Goal: Transaction & Acquisition: Book appointment/travel/reservation

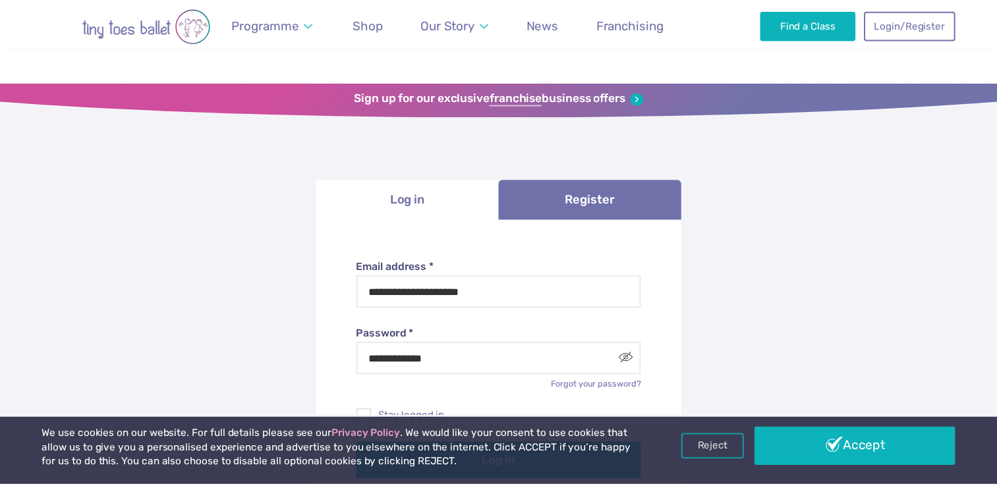
scroll to position [136, 0]
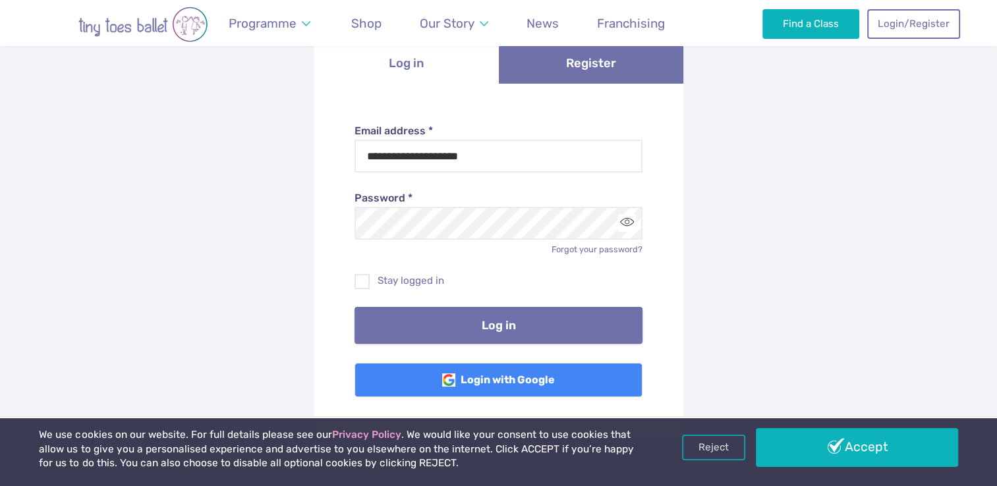
click at [461, 325] on button "Log in" at bounding box center [498, 325] width 288 height 37
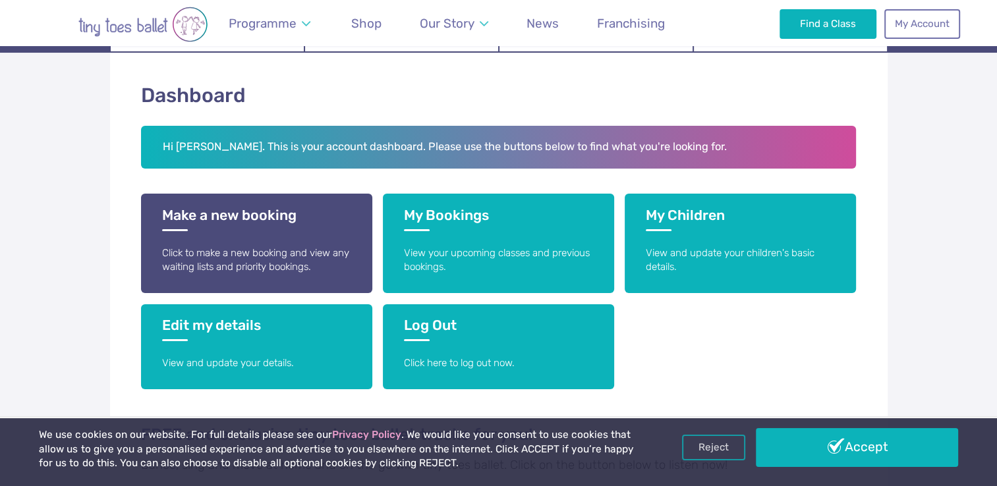
scroll to position [195, 0]
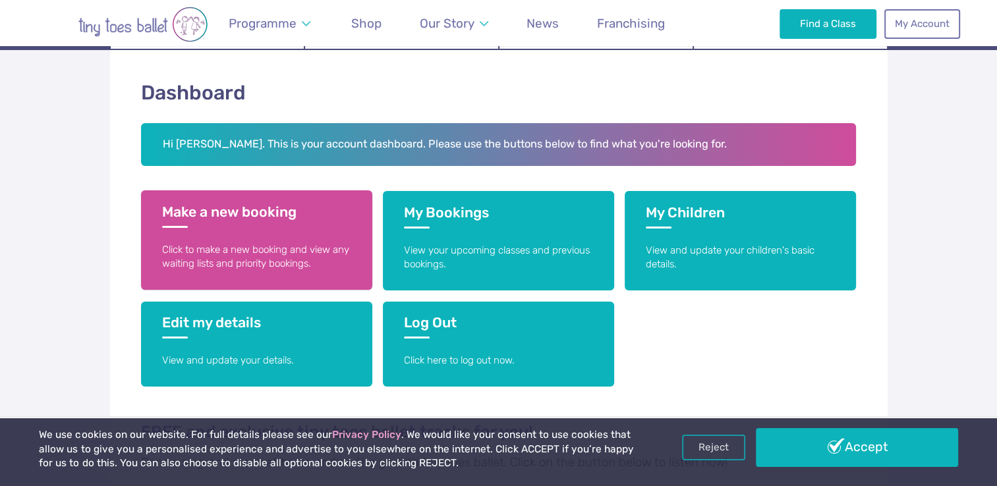
click at [265, 233] on link "Make a new booking Click to make a new booking and view any waiting lists and p…" at bounding box center [256, 239] width 231 height 99
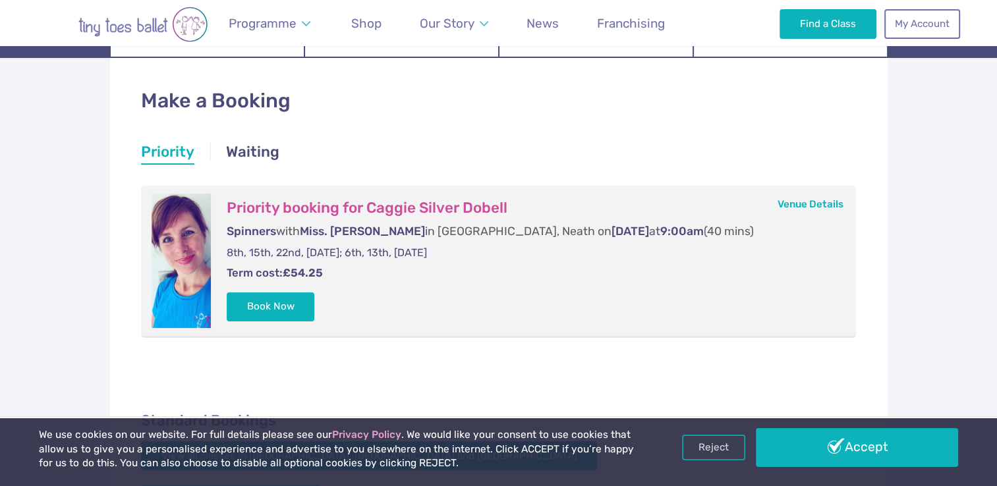
scroll to position [188, 0]
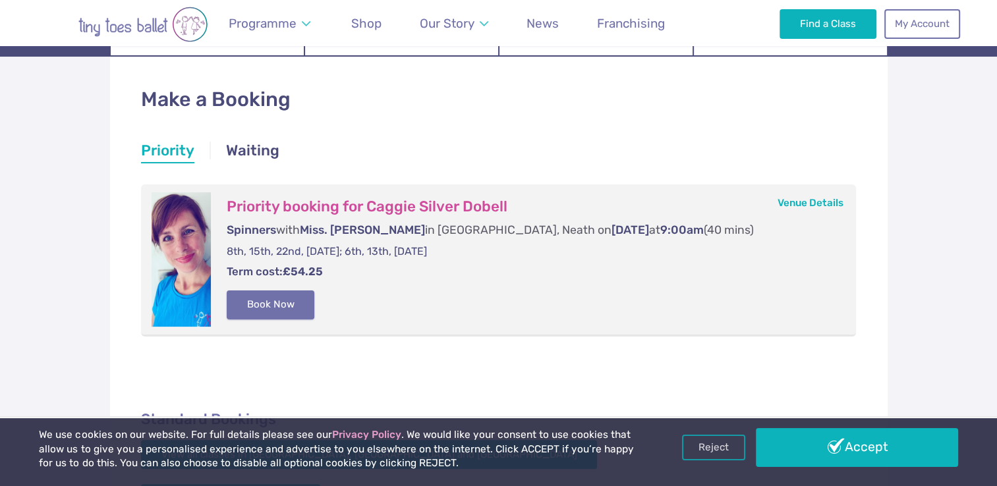
click at [286, 308] on button "Book Now" at bounding box center [271, 305] width 88 height 29
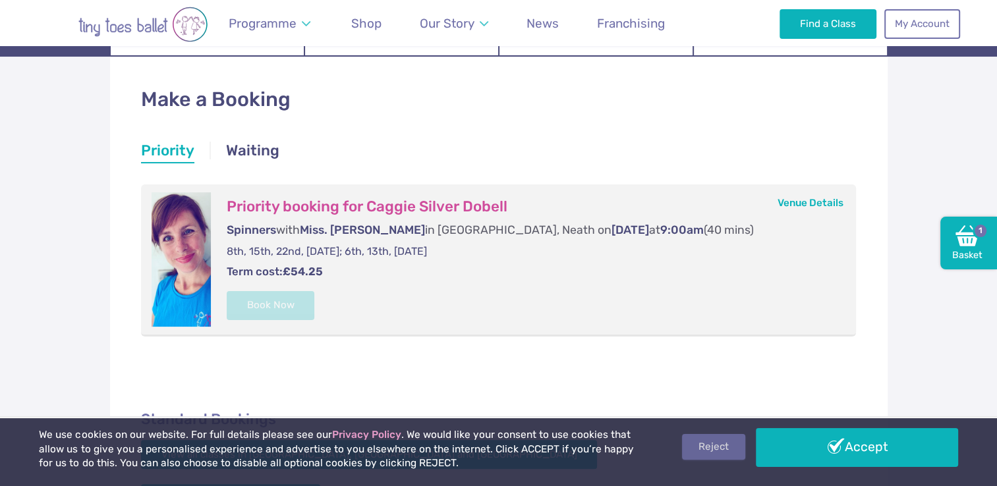
click at [709, 447] on link "Reject" at bounding box center [713, 446] width 63 height 25
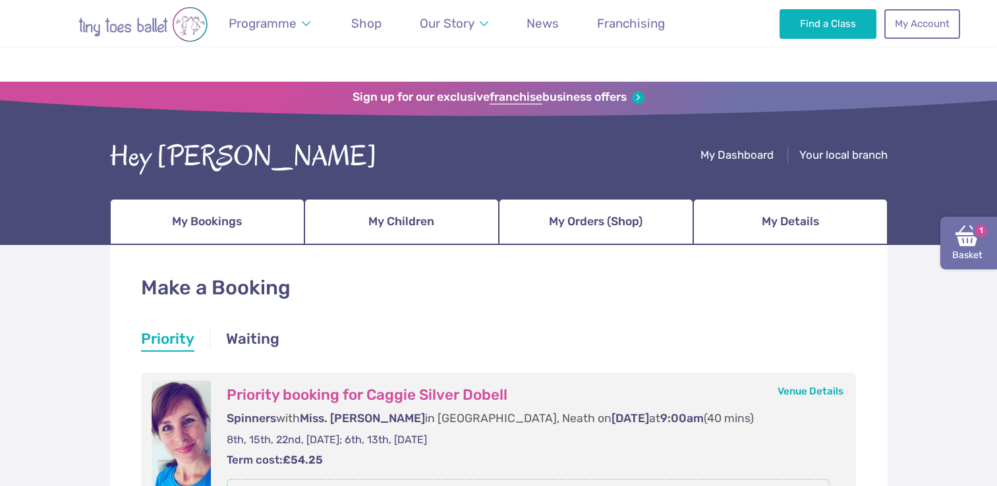
scroll to position [188, 0]
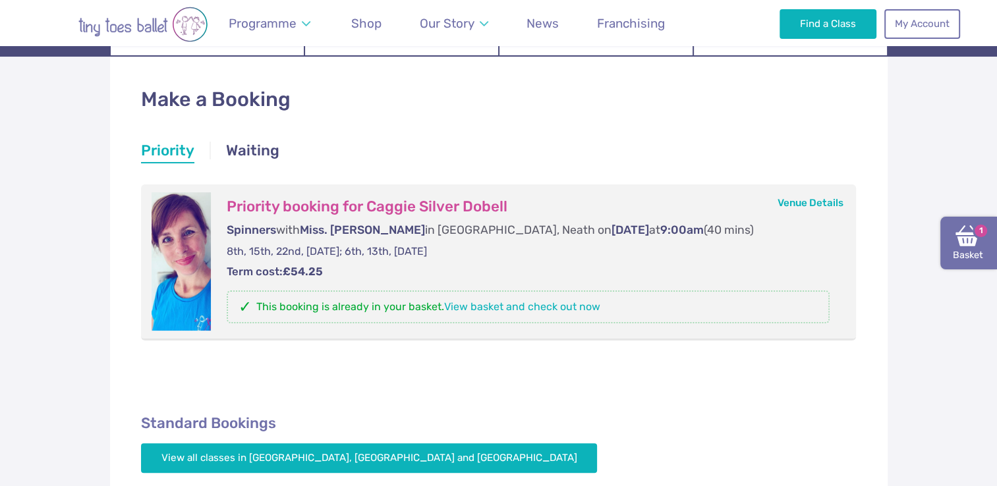
click at [976, 244] on img at bounding box center [967, 236] width 24 height 24
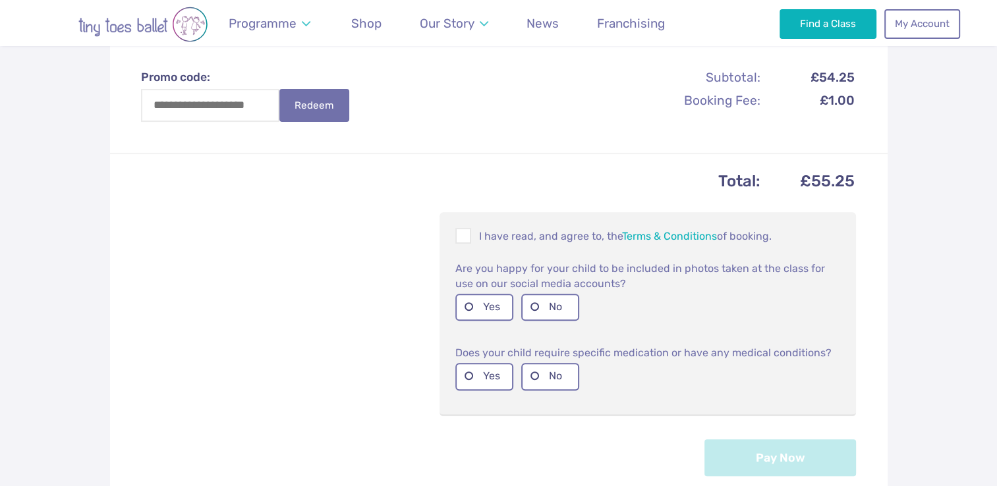
scroll to position [468, 0]
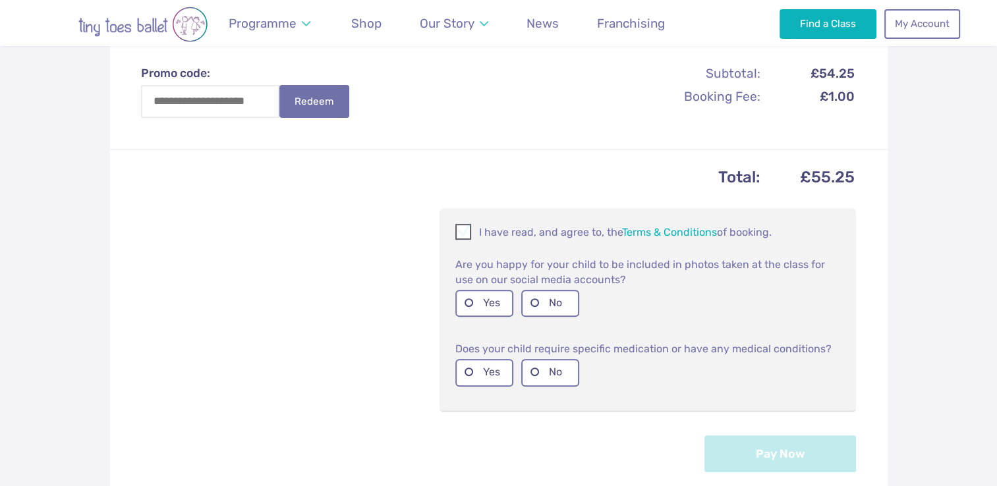
click at [518, 224] on p "I have read, and agree to, the Terms & Conditions of booking." at bounding box center [647, 232] width 385 height 16
click at [495, 290] on label "Yes" at bounding box center [484, 303] width 58 height 27
click at [532, 359] on label "No" at bounding box center [550, 372] width 58 height 27
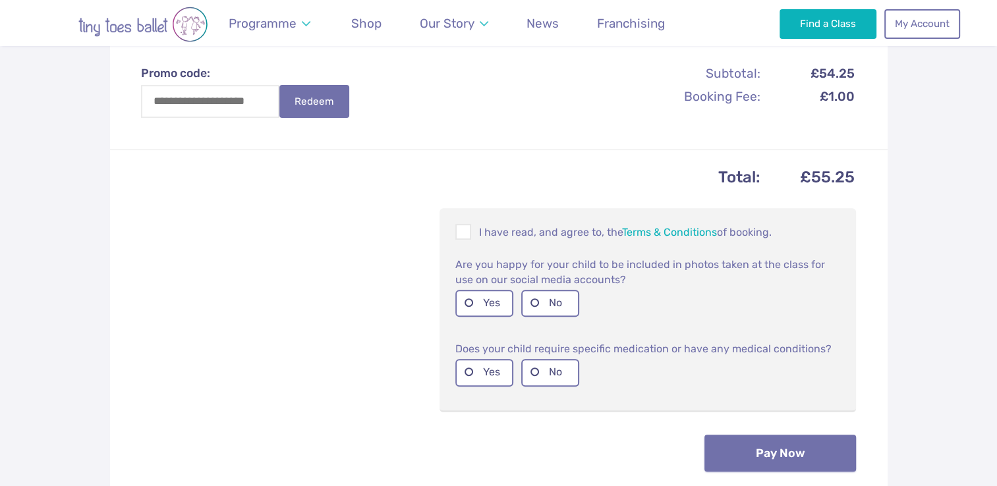
click at [761, 446] on button "Pay Now" at bounding box center [780, 453] width 152 height 37
